Goal: Information Seeking & Learning: Learn about a topic

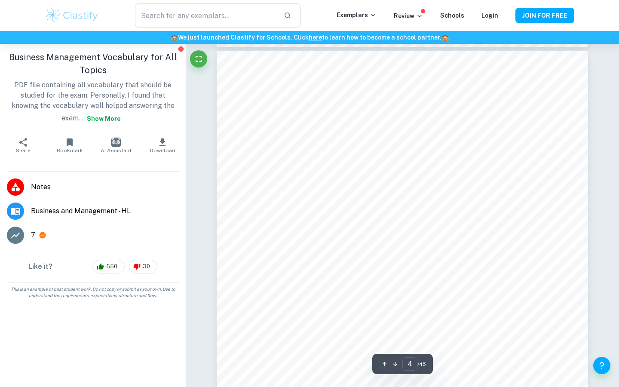
scroll to position [1710, 0]
click at [86, 117] on button "Show more" at bounding box center [103, 118] width 41 height 15
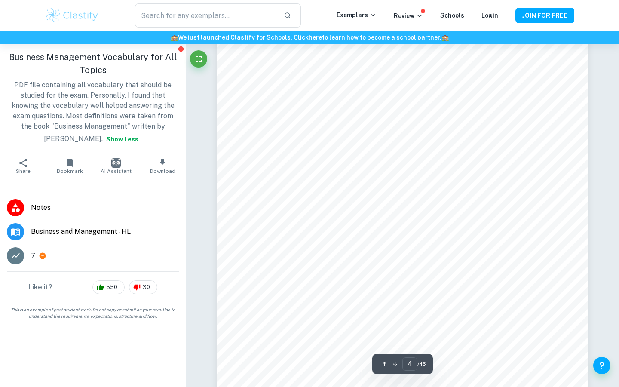
scroll to position [1764, 0]
type input "4"
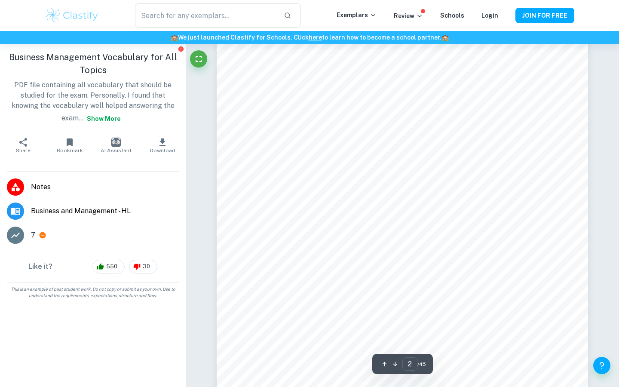
scroll to position [622, 0]
type input "4"
